Goal: Transaction & Acquisition: Purchase product/service

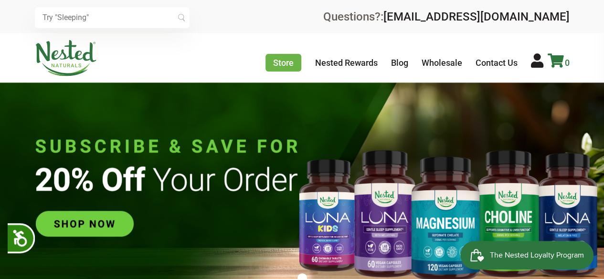
click at [556, 61] on icon at bounding box center [555, 60] width 16 height 14
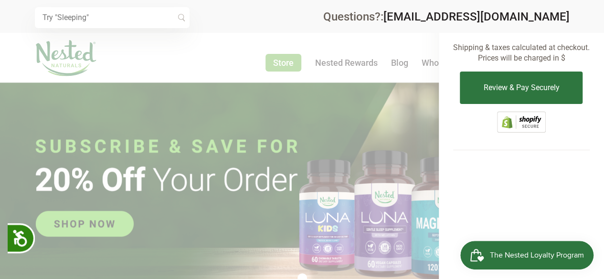
click at [520, 258] on span "The Nested Loyalty Program" at bounding box center [537, 255] width 94 height 14
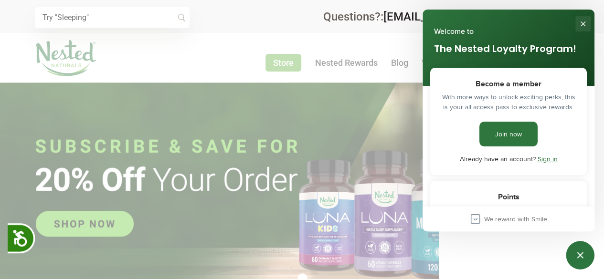
click at [580, 22] on button "Close" at bounding box center [582, 23] width 15 height 15
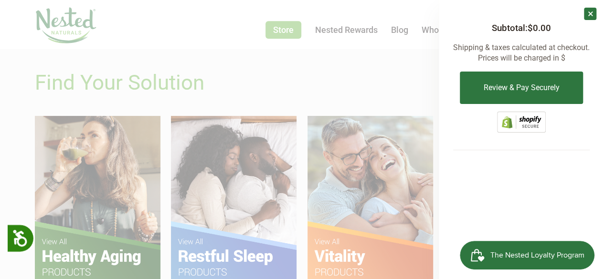
scroll to position [668, 0]
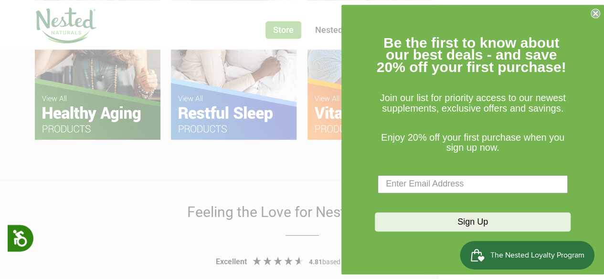
click at [597, 15] on icon "Close dialog" at bounding box center [595, 13] width 4 height 4
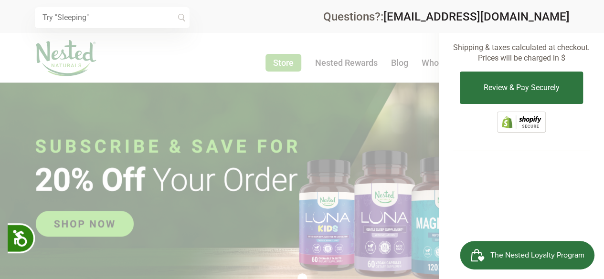
scroll to position [0, 838]
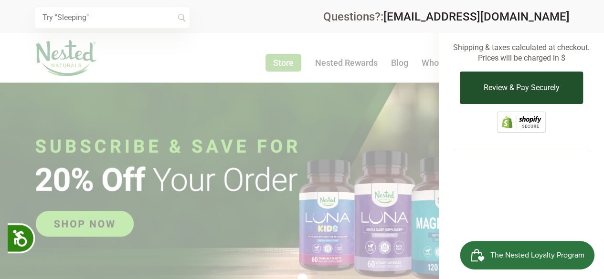
click at [509, 83] on button "Review & Pay Securely" at bounding box center [521, 88] width 123 height 32
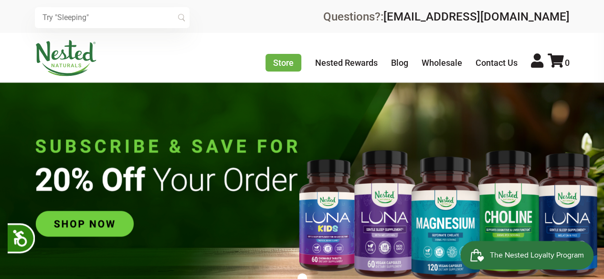
scroll to position [0, 335]
click at [418, 16] on link "[EMAIL_ADDRESS][DOMAIN_NAME]" at bounding box center [476, 16] width 186 height 13
click at [432, 17] on link "[EMAIL_ADDRESS][DOMAIN_NAME]" at bounding box center [476, 16] width 186 height 13
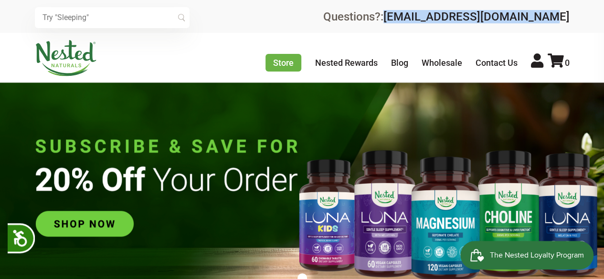
drag, startPoint x: 415, startPoint y: 16, endPoint x: 617, endPoint y: 6, distance: 202.1
click at [603, 6] on html "Popup heading Close Accessibility Press enter for Accessibility for blind peopl…" at bounding box center [302, 139] width 604 height 279
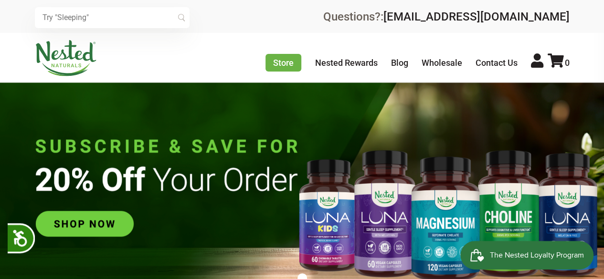
drag, startPoint x: 497, startPoint y: 8, endPoint x: 555, endPoint y: 29, distance: 61.2
click at [555, 29] on div "× Recommended Products Previous 150 4.9 [PERSON_NAME] Gentle Sleep Supplement $…" at bounding box center [302, 16] width 604 height 33
